Goal: Browse casually

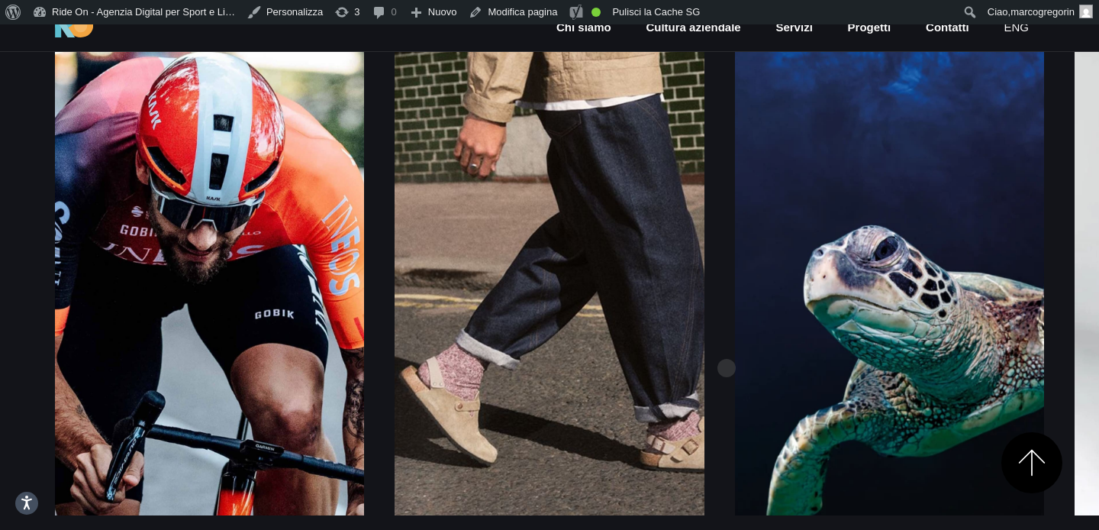
scroll to position [2164, 0]
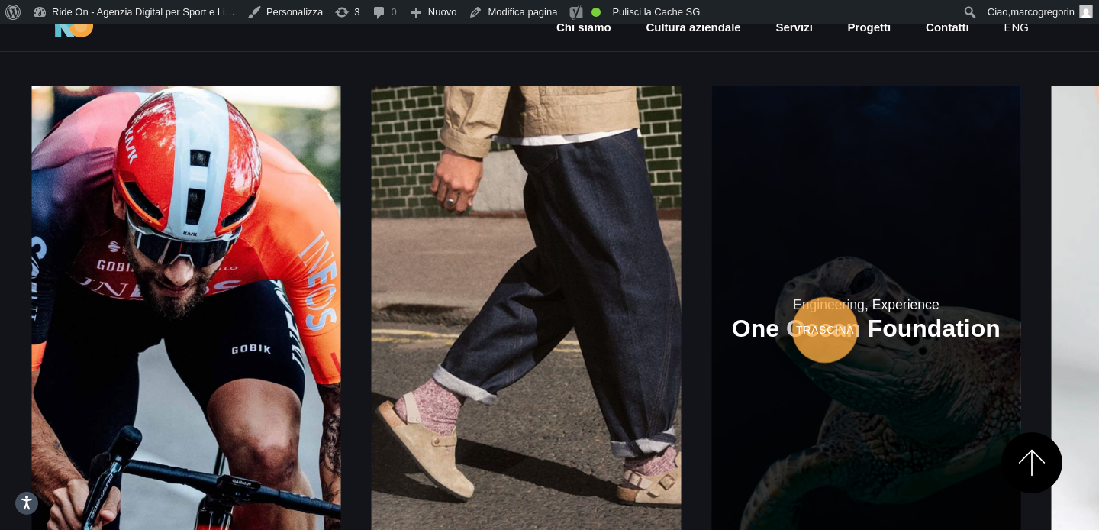
click at [711, 305] on link at bounding box center [865, 318] width 309 height 464
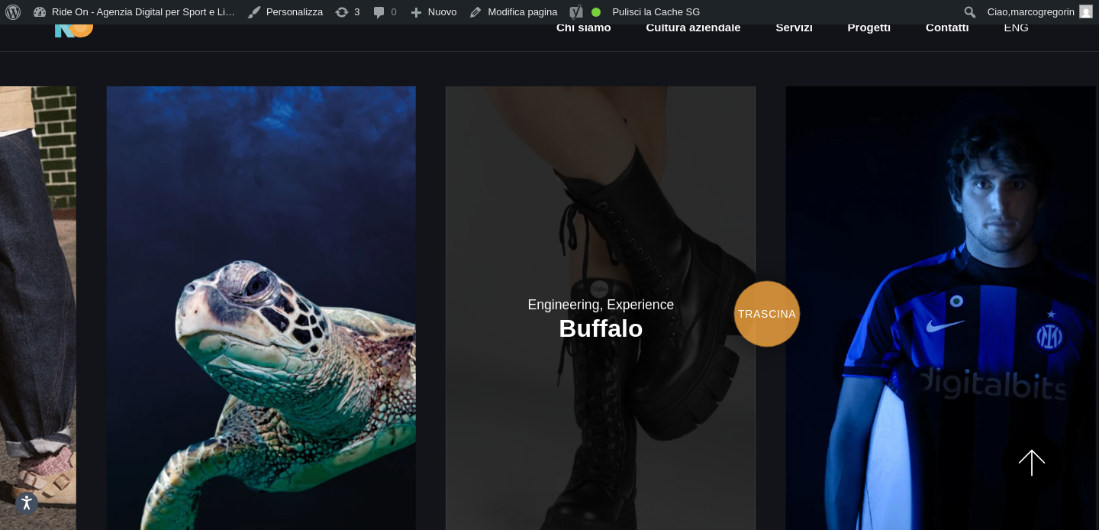
click at [456, 289] on link at bounding box center [601, 318] width 309 height 464
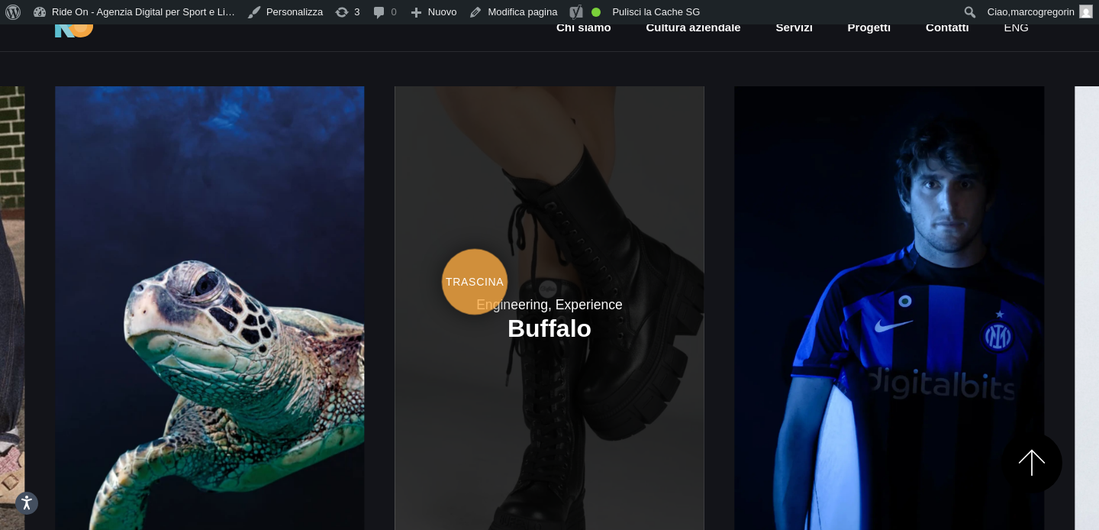
click at [704, 235] on link at bounding box center [549, 318] width 309 height 464
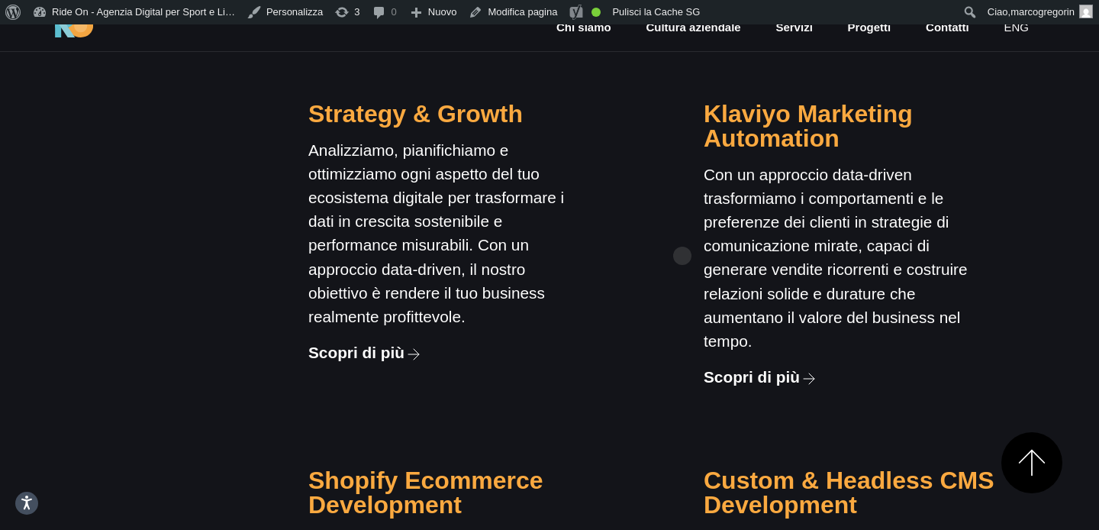
scroll to position [1428, 0]
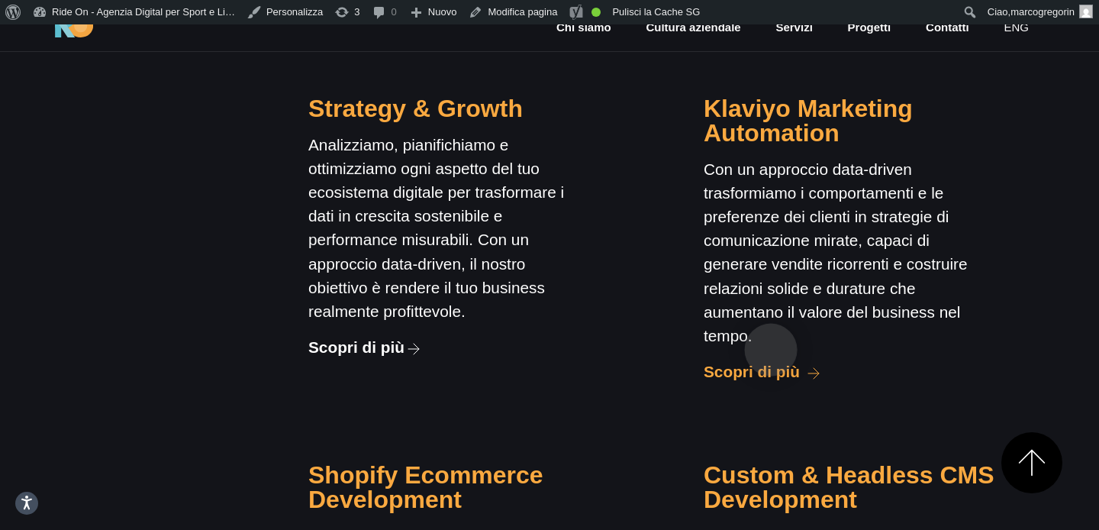
click at [771, 360] on link "Scopri di più" at bounding box center [761, 372] width 115 height 24
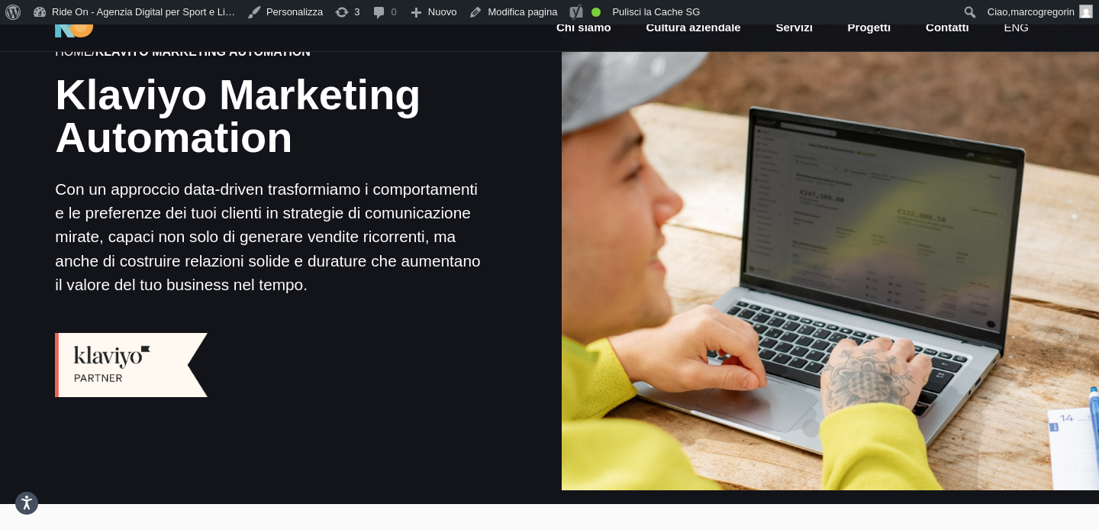
scroll to position [65, 0]
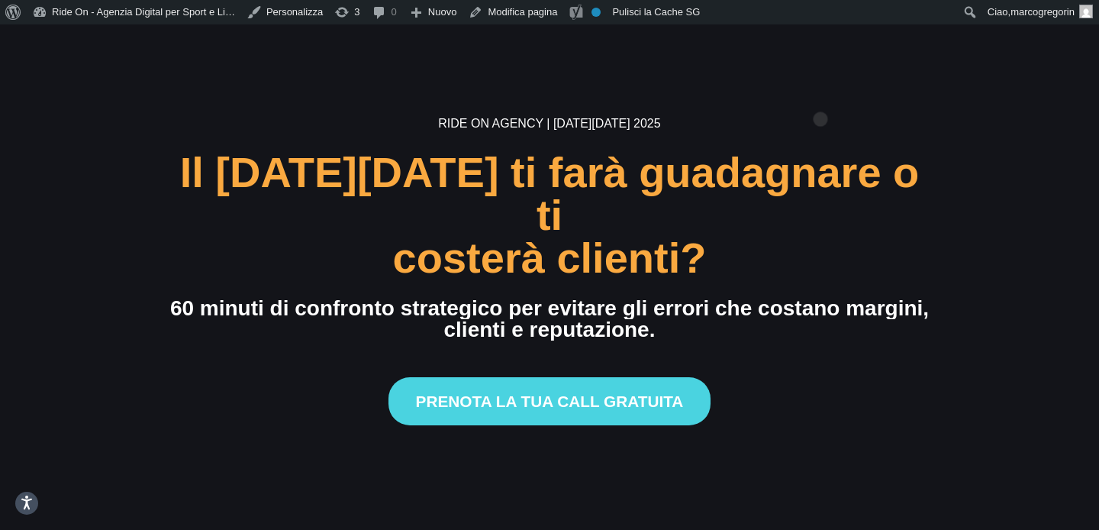
click at [821, 95] on section "Ride On Agency | Black Friday 2025 Il Black Friday ti farà guadagnare o ti cost…" at bounding box center [549, 289] width 1099 height 530
